Goal: Transaction & Acquisition: Book appointment/travel/reservation

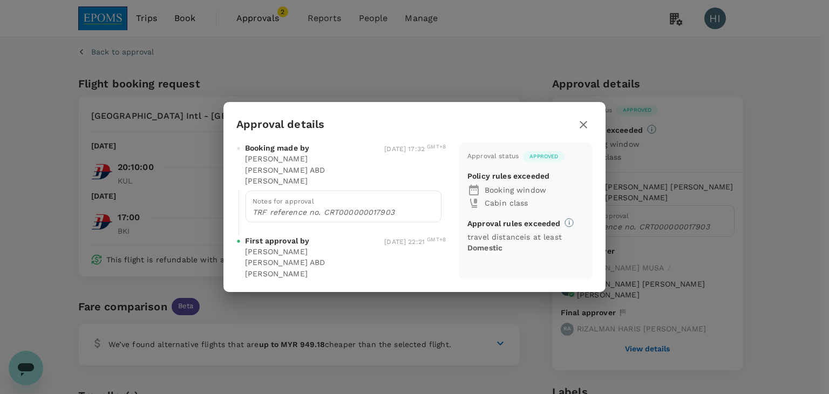
click at [579, 131] on icon "button" at bounding box center [583, 124] width 13 height 13
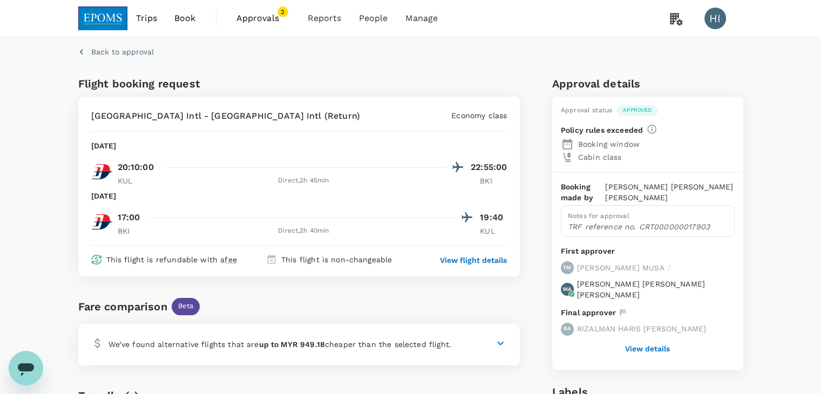
click at [273, 26] on span "Approvals 2" at bounding box center [264, 18] width 54 height 17
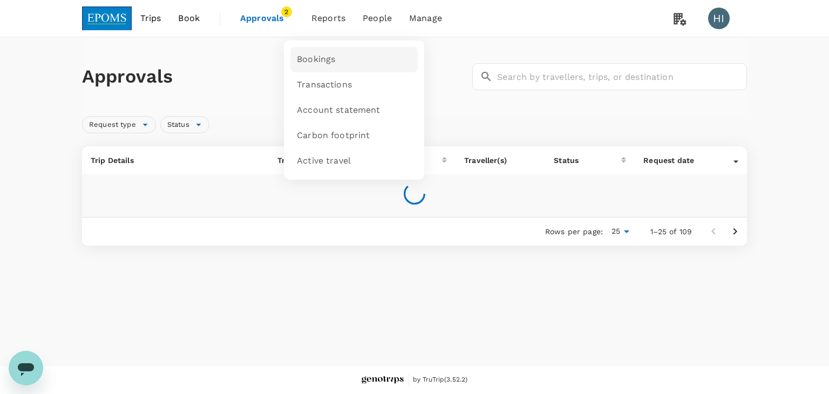
click at [315, 61] on span "Bookings" at bounding box center [316, 59] width 38 height 12
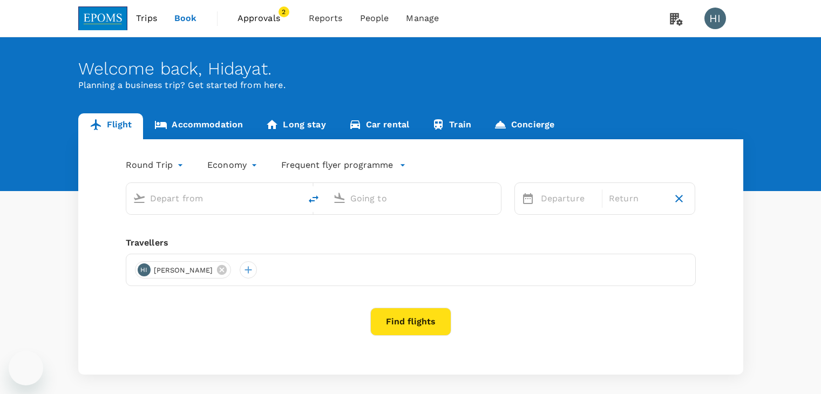
type input "Kota Kinabalu Intl (BKI)"
type input "Miri Intl (MYY)"
type input "Kota Kinabalu Intl (BKI)"
type input "Miri Intl (MYY)"
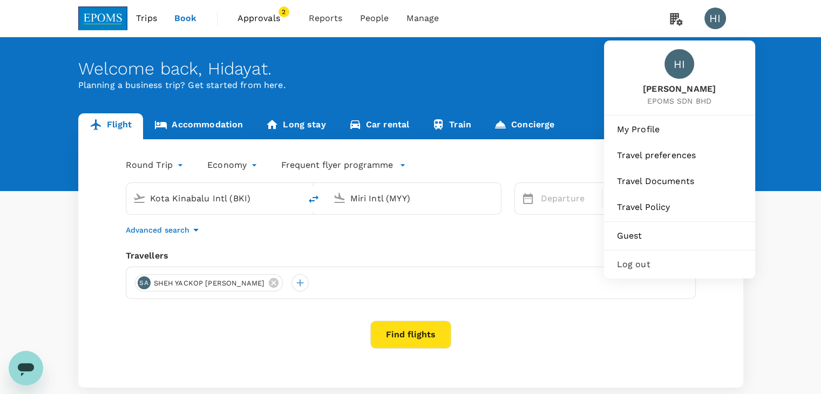
click at [656, 260] on span "Log out" at bounding box center [679, 264] width 125 height 13
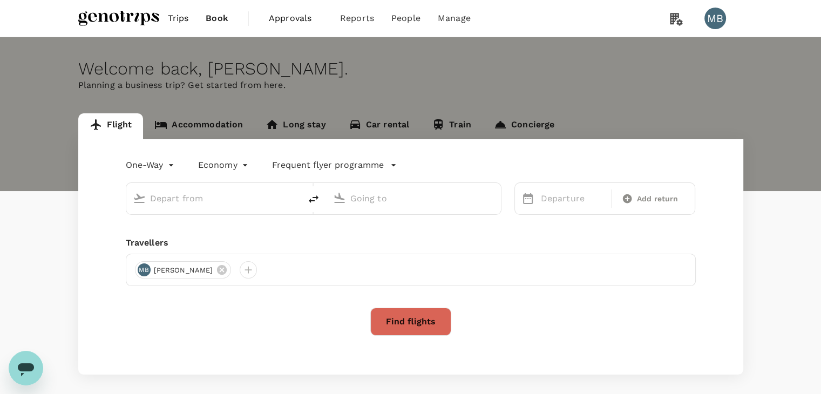
type input "roundtrip"
type input "Kuala Lumpur Intl (KUL)"
type input "Penang Intl (PEN)"
